Goal: Task Accomplishment & Management: Manage account settings

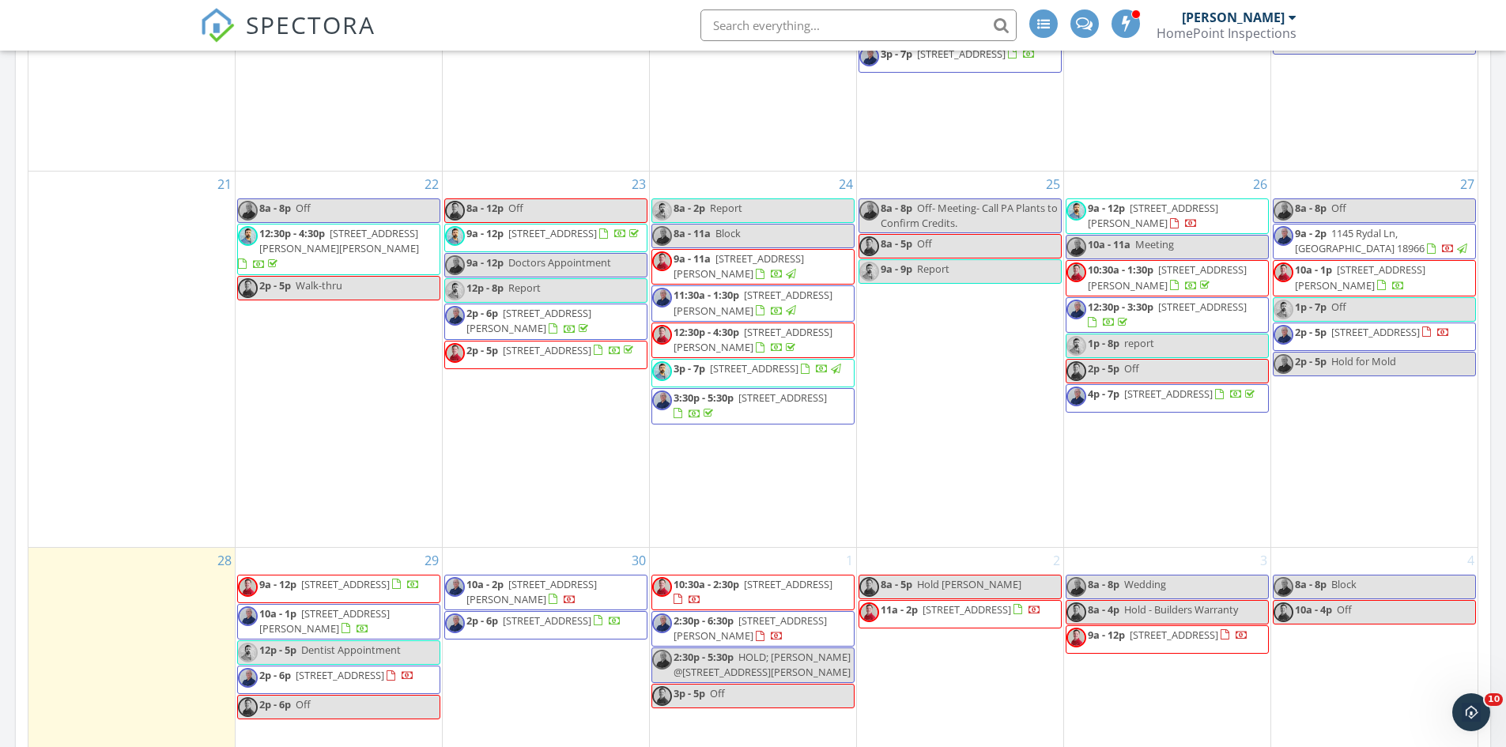
scroll to position [1328, 0]
click at [1378, 291] on span "10a - 1p 1620 Reed St, Philadelphia 19146" at bounding box center [1374, 278] width 202 height 31
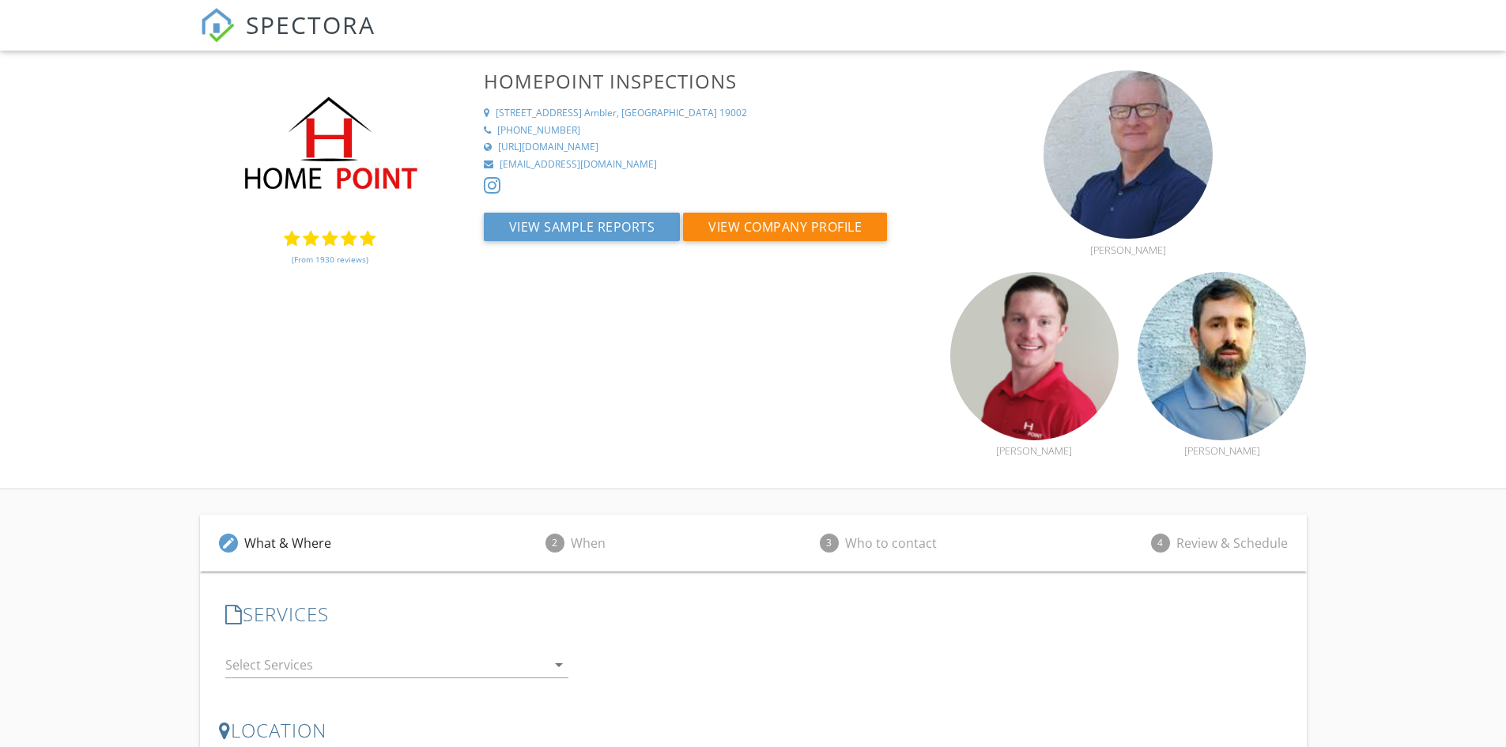
click at [336, 262] on link "(From 1930 reviews)" at bounding box center [330, 259] width 77 height 27
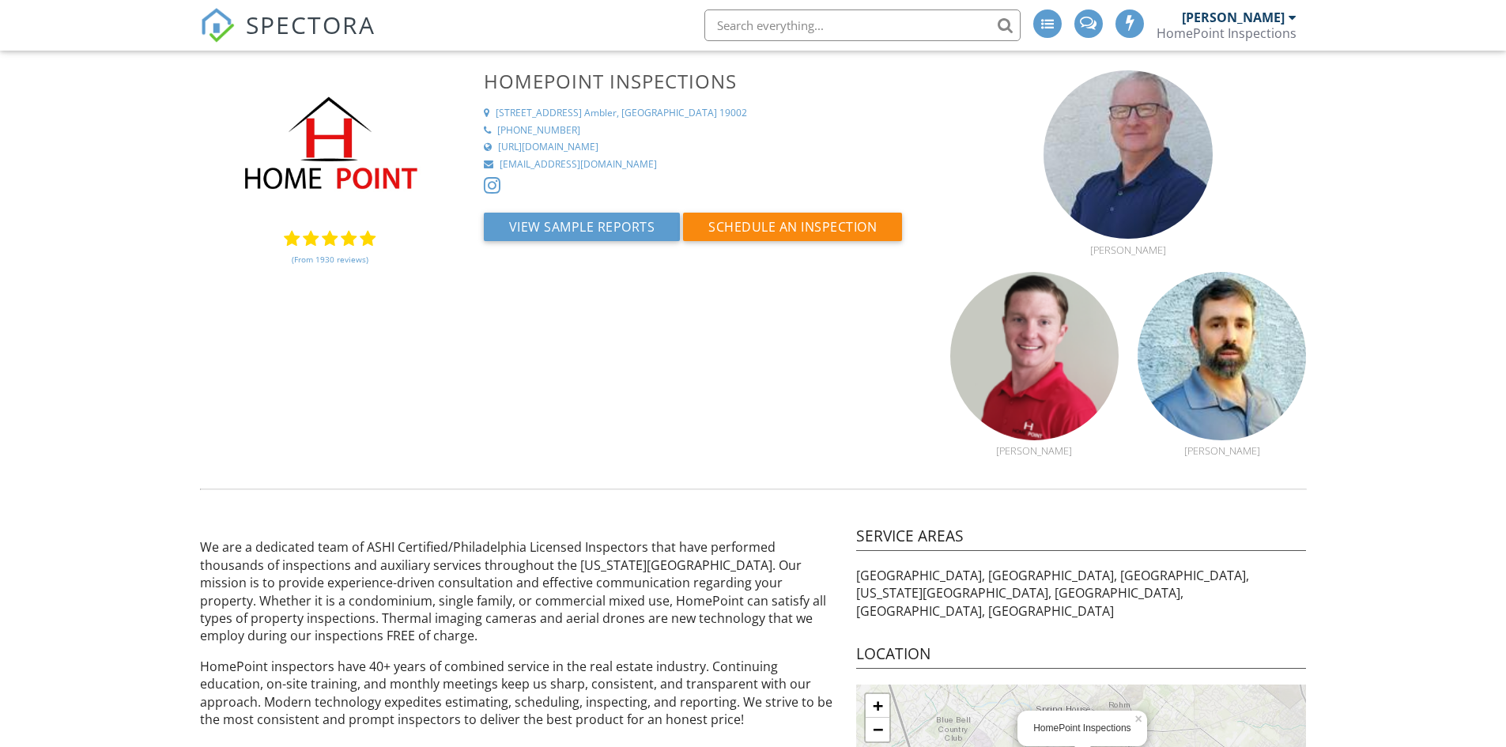
click at [336, 262] on link "(From 1930 reviews)" at bounding box center [330, 259] width 77 height 27
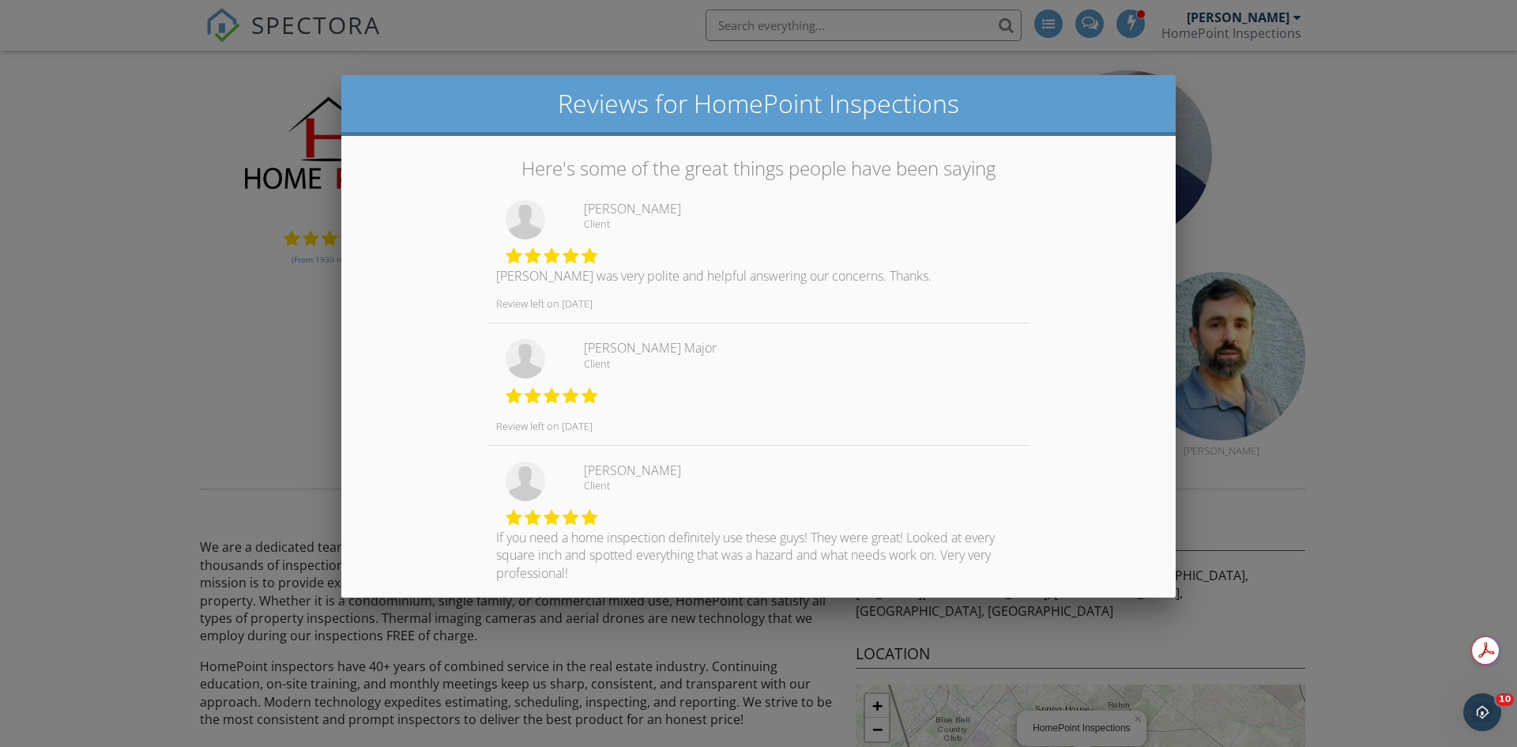
click at [271, 320] on div at bounding box center [758, 387] width 1517 height 933
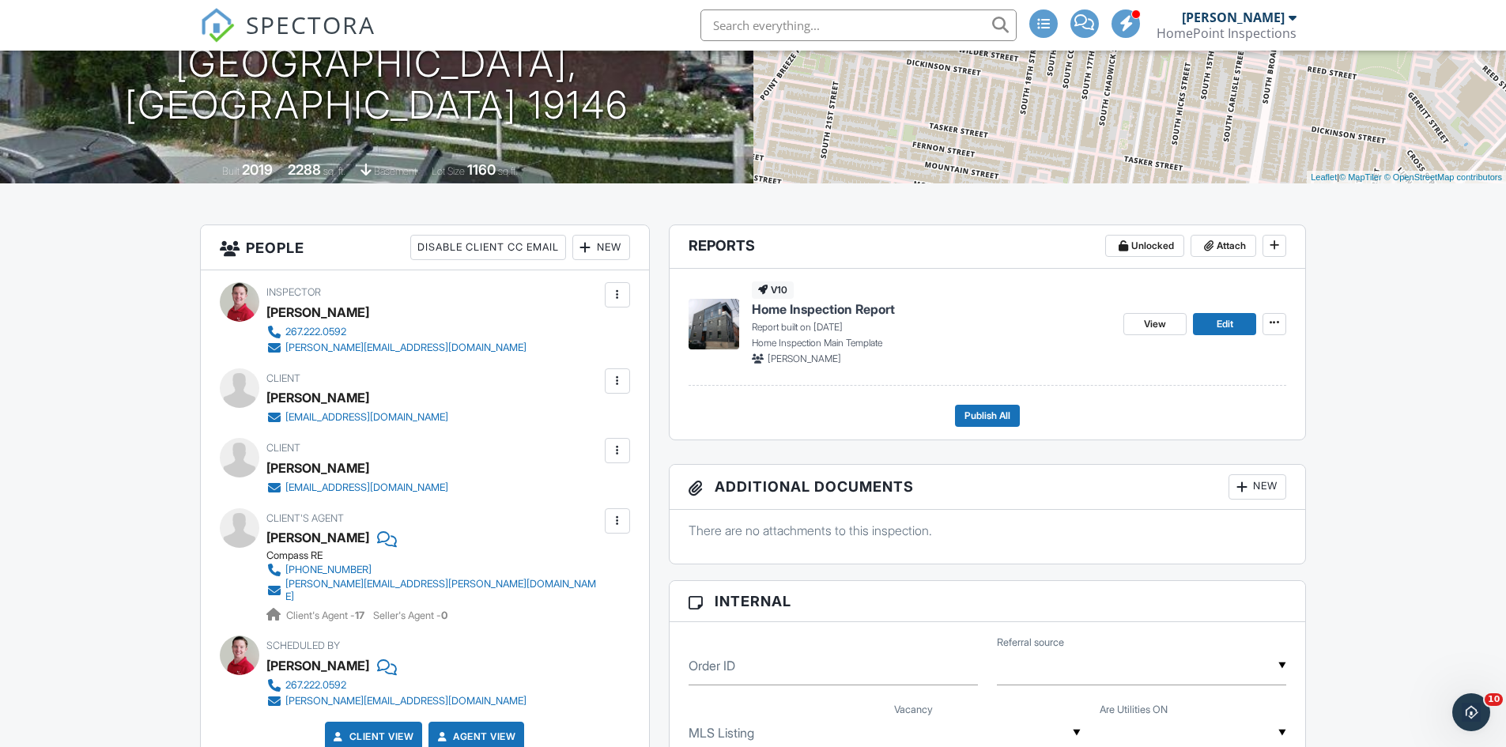
scroll to position [238, 0]
click at [1238, 333] on link "Edit" at bounding box center [1224, 325] width 63 height 22
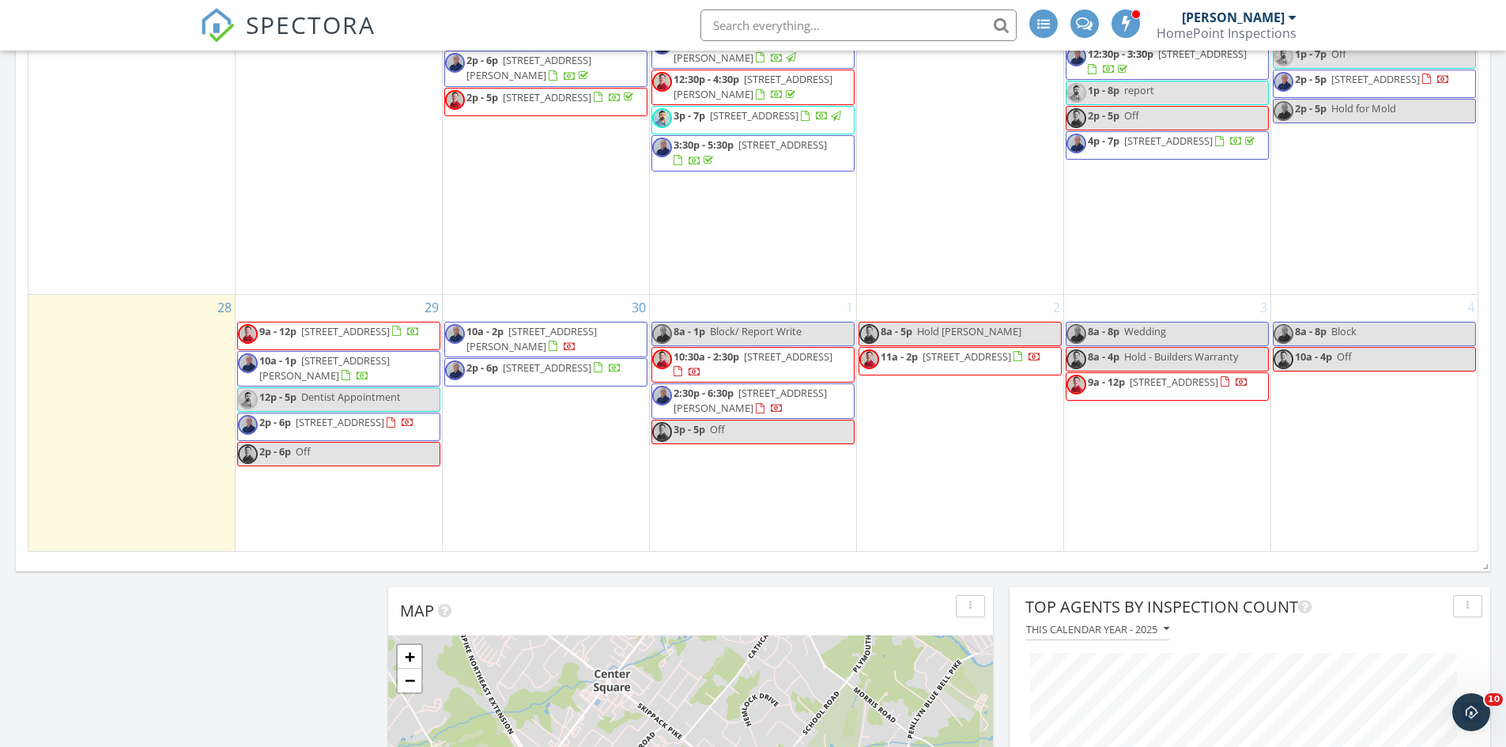
scroll to position [1581, 0]
click at [986, 368] on span "11a - 2p [STREET_ADDRESS]" at bounding box center [950, 362] width 182 height 24
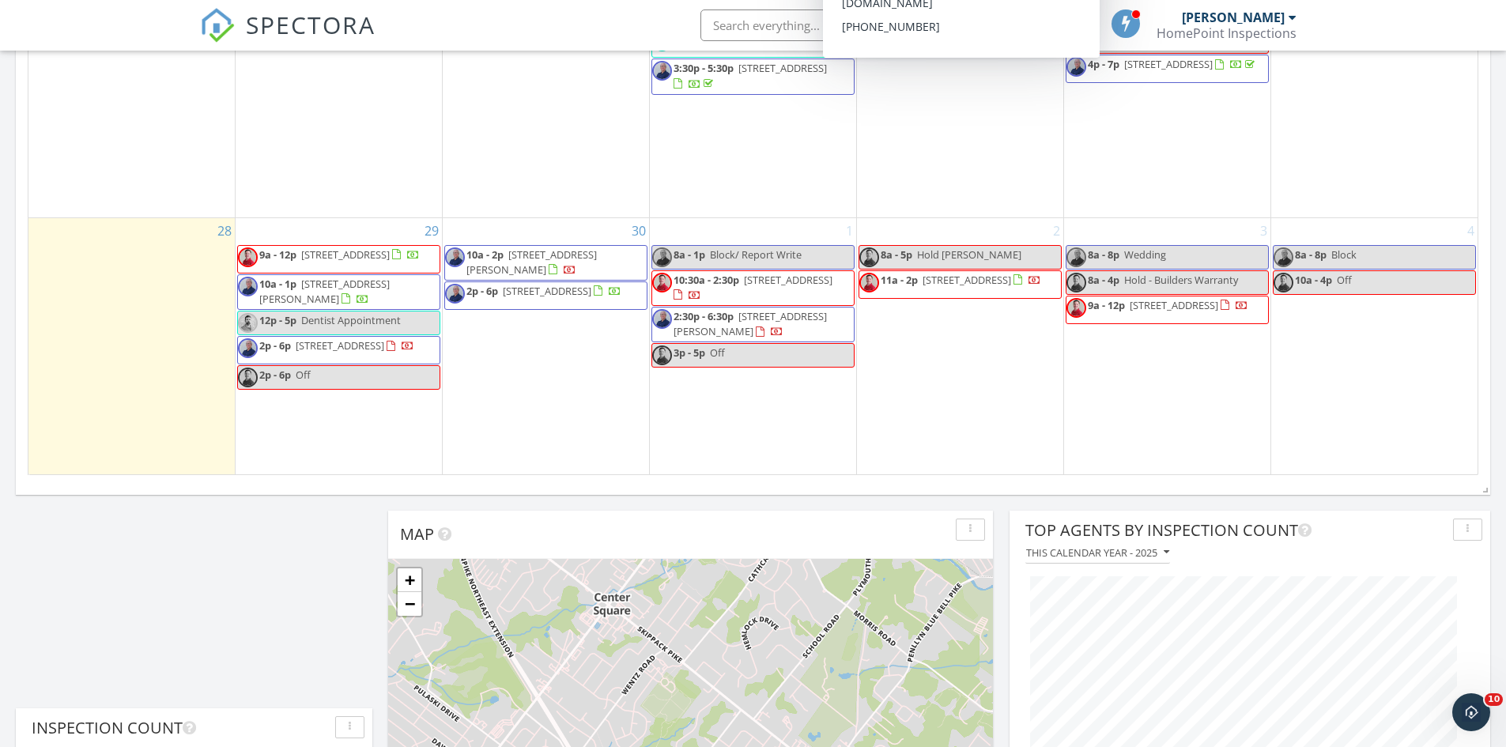
scroll to position [1659, 0]
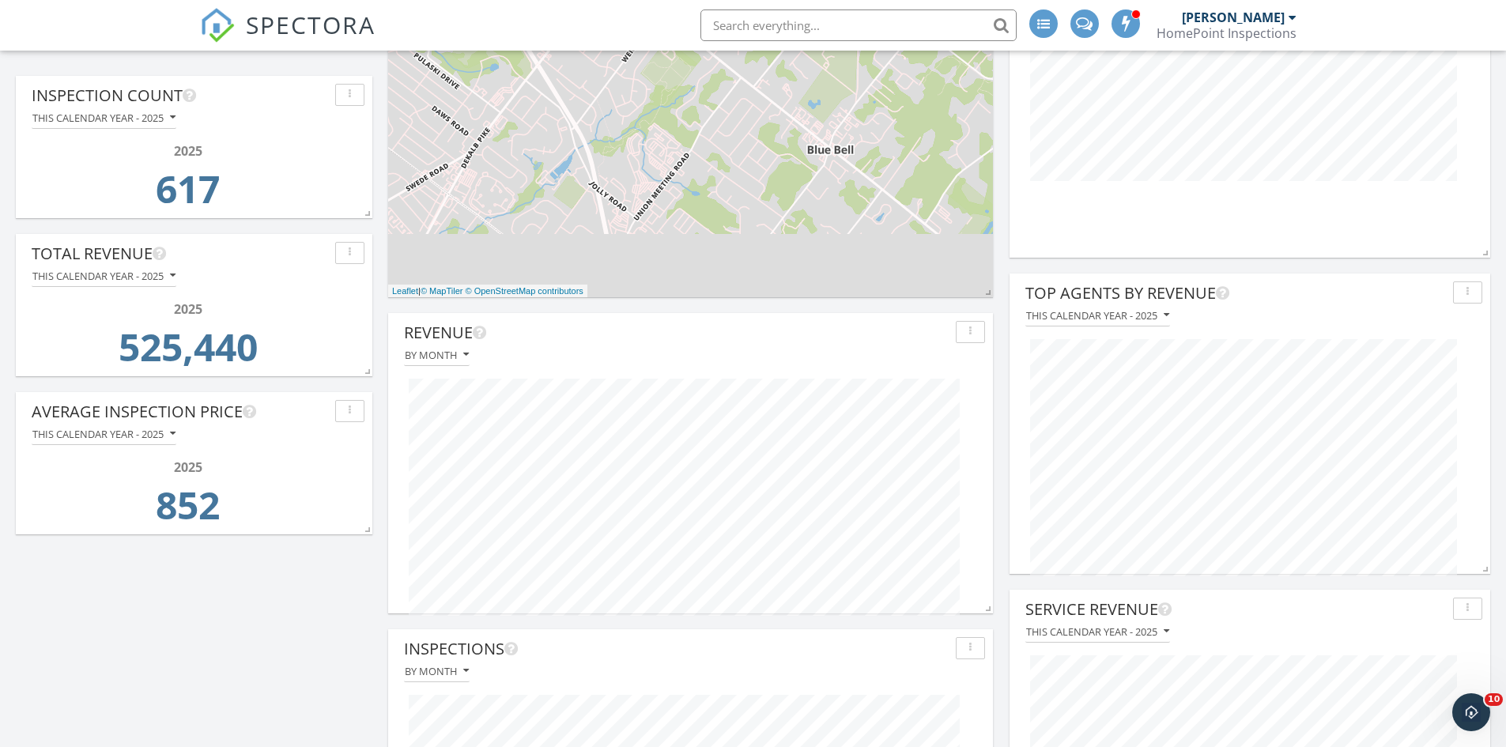
drag, startPoint x: 933, startPoint y: 176, endPoint x: 926, endPoint y: 239, distance: 62.8
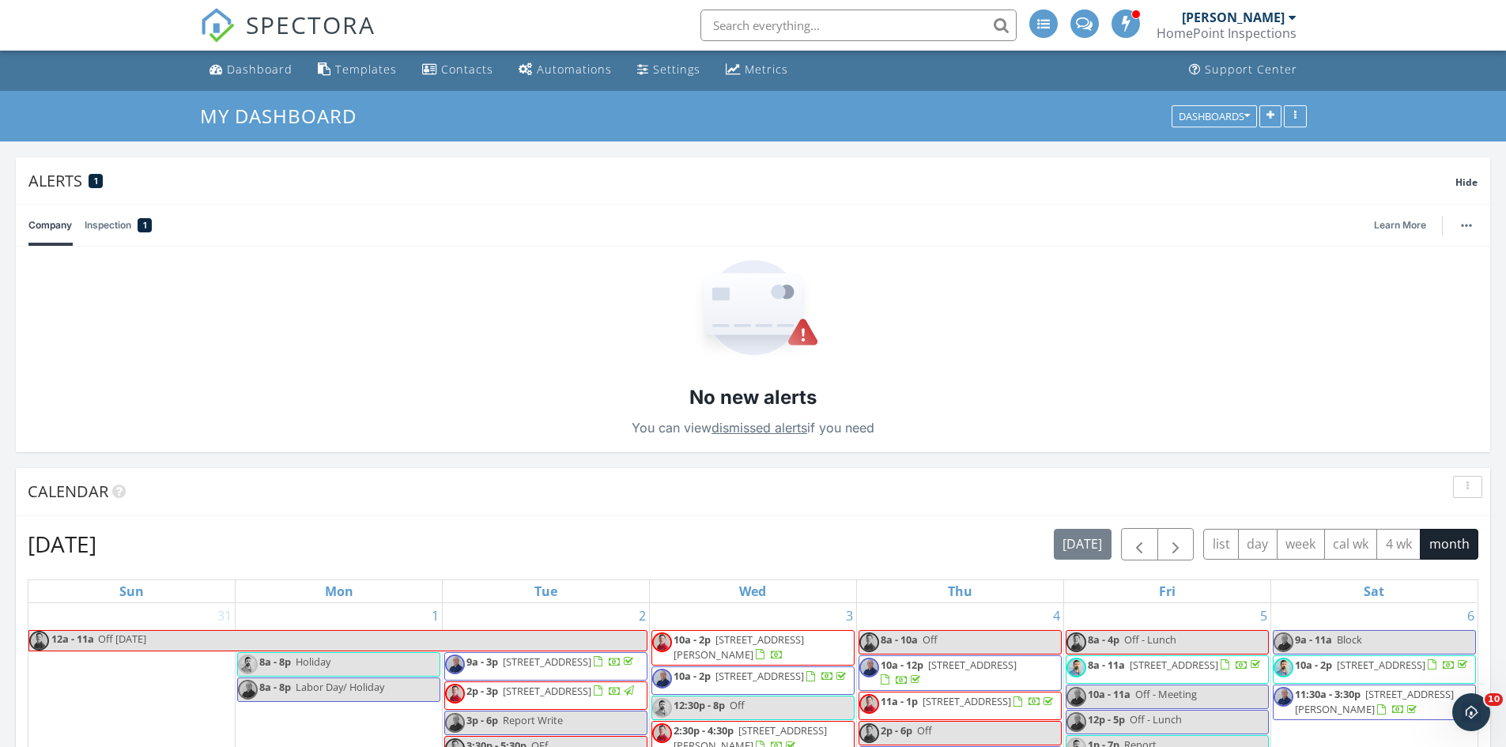
scroll to position [0, 0]
